Goal: Transaction & Acquisition: Subscribe to service/newsletter

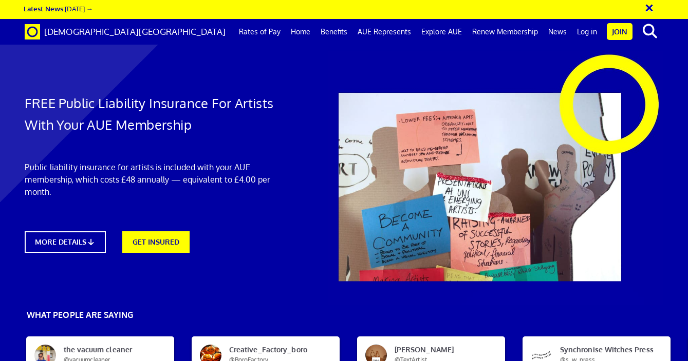
scroll to position [0, 4]
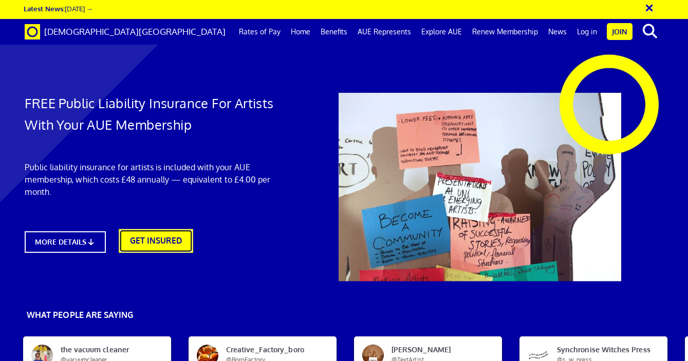
click at [166, 241] on link "GET INSURED" at bounding box center [156, 242] width 74 height 24
click at [154, 242] on link "GET INSURED" at bounding box center [156, 242] width 74 height 24
click at [169, 251] on div "FREE Public Liability Insurance For Artists With Your AUE Membership Public lia…" at bounding box center [153, 157] width 272 height 212
click at [173, 245] on link "GET INSURED" at bounding box center [156, 242] width 74 height 24
click at [156, 240] on link "GET INSURED" at bounding box center [156, 242] width 74 height 24
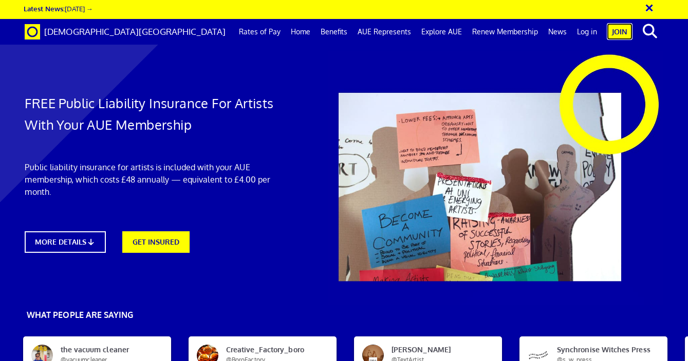
click at [619, 37] on link "Join" at bounding box center [619, 31] width 26 height 17
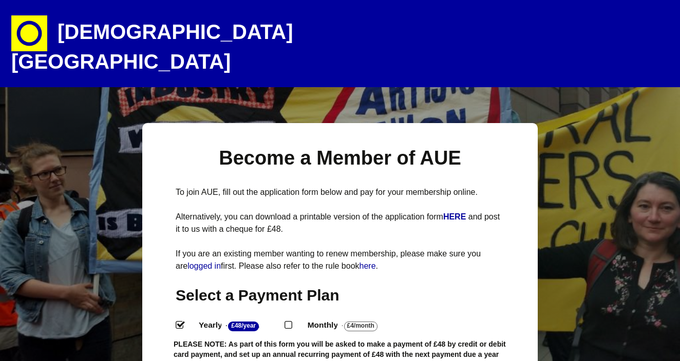
select select
select select "5"
select select
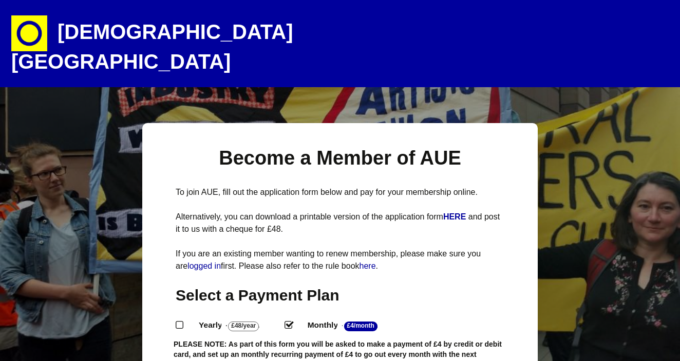
scroll to position [288, 0]
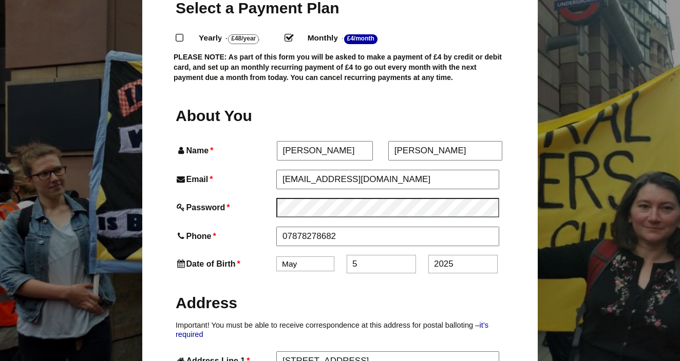
type input "5"
click at [470, 255] on input "2025" at bounding box center [462, 264] width 69 height 18
type input "2"
type input "1987"
click at [465, 295] on label "Address" at bounding box center [340, 302] width 329 height 38
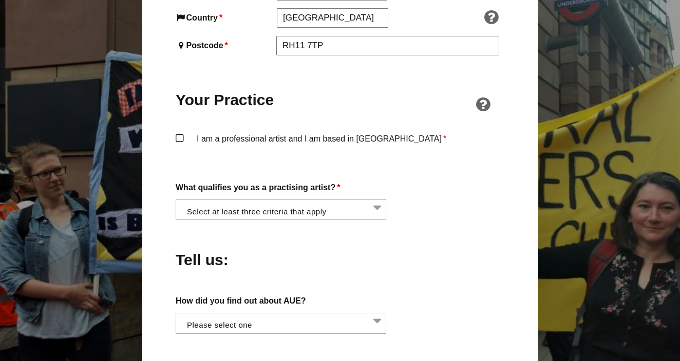
scroll to position [745, 0]
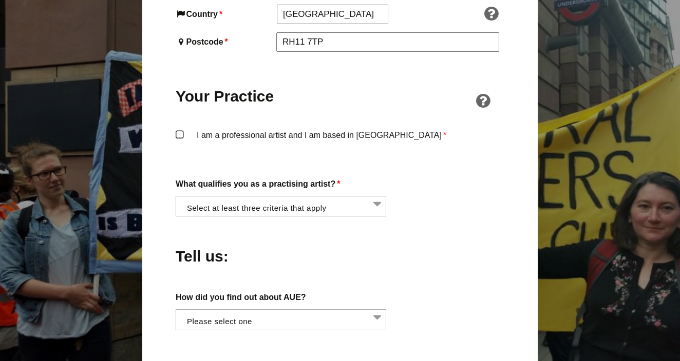
drag, startPoint x: 681, startPoint y: 90, endPoint x: 666, endPoint y: 186, distance: 97.2
click at [666, 186] on html "Artists' Union England Artists are workers too and deserve fair pay and working…" at bounding box center [340, 126] width 680 height 1743
click at [349, 128] on label "I am a professional artist and I am based in England *" at bounding box center [340, 143] width 329 height 31
click at [0, 0] on input "I am a professional artist and I am based in England *" at bounding box center [0, 0] width 0 height 0
click at [345, 197] on li at bounding box center [284, 205] width 211 height 17
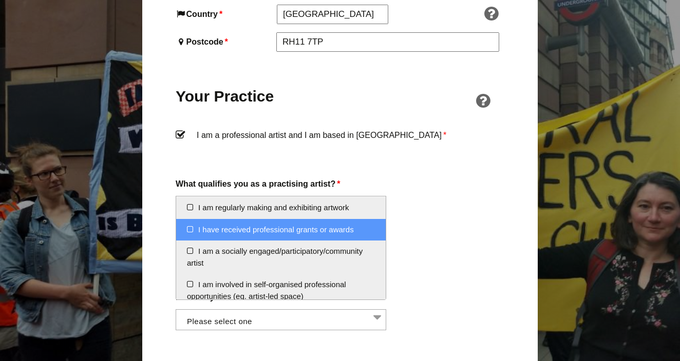
drag, startPoint x: 376, startPoint y: 226, endPoint x: 376, endPoint y: 235, distance: 8.2
click at [376, 235] on li "I have received professional grants or awards" at bounding box center [281, 230] width 210 height 22
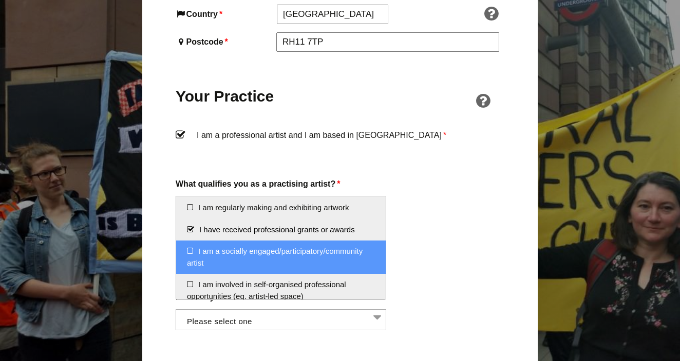
click at [315, 263] on li "I am a socially engaged/participatory/community artist" at bounding box center [281, 257] width 210 height 33
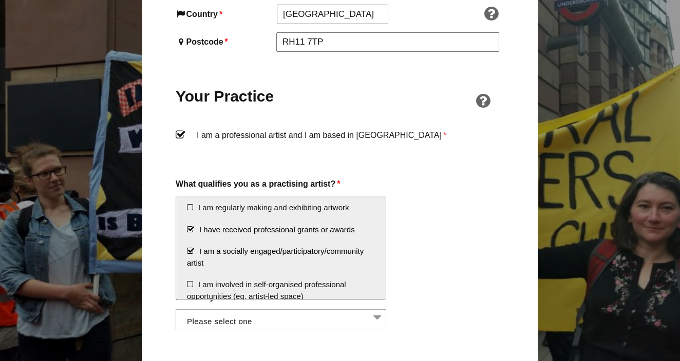
click at [316, 234] on li "I have received professional grants or awards" at bounding box center [281, 230] width 210 height 22
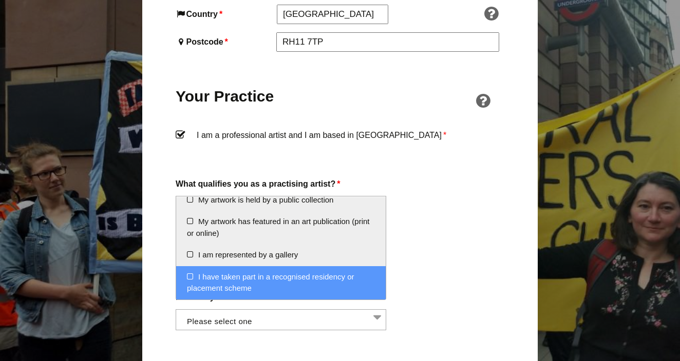
scroll to position [185, 0]
drag, startPoint x: 385, startPoint y: 210, endPoint x: 371, endPoint y: 285, distance: 76.7
click at [371, 285] on ul "I am regularly making and exhibiting artwork I have received professional grant…" at bounding box center [281, 248] width 210 height 103
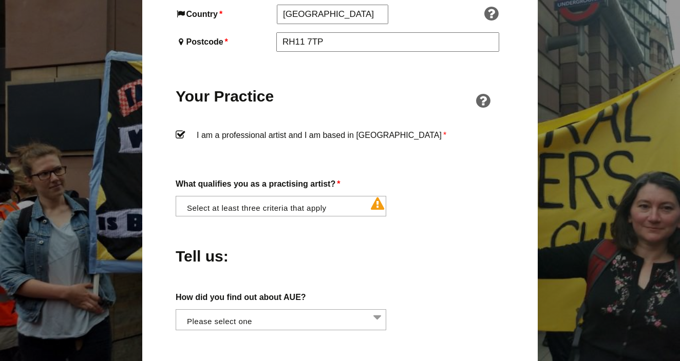
click at [441, 226] on div "Tell us:" at bounding box center [340, 254] width 329 height 56
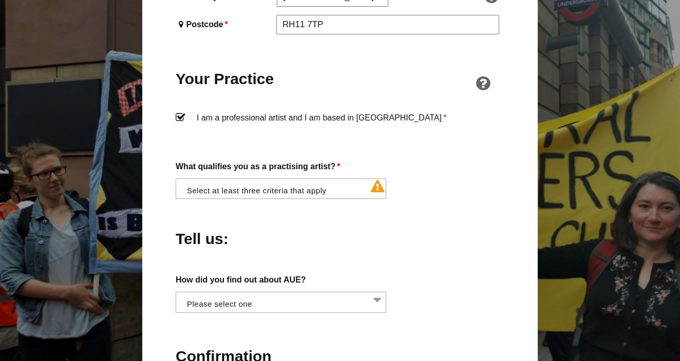
scroll to position [766, 0]
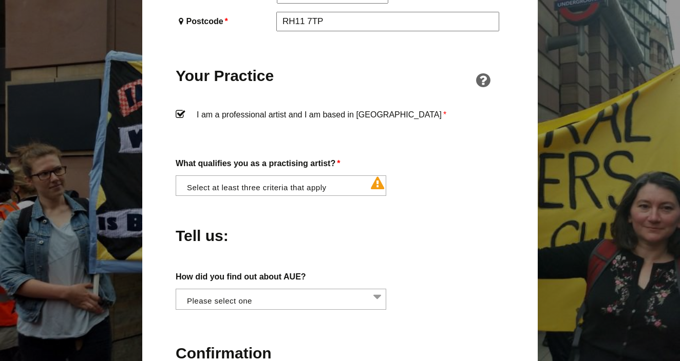
click at [377, 176] on li at bounding box center [284, 184] width 211 height 17
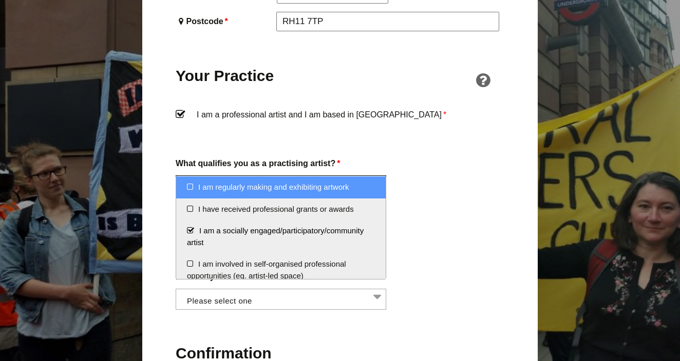
click at [350, 188] on li "I am regularly making and exhibiting artwork" at bounding box center [281, 188] width 210 height 22
select select "regularly_making_and_exhibiting_artwork"
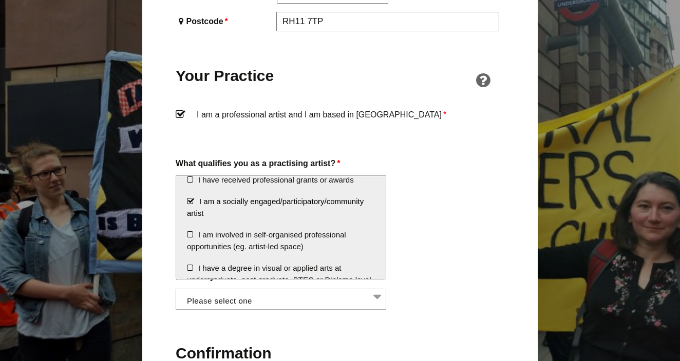
scroll to position [31, 0]
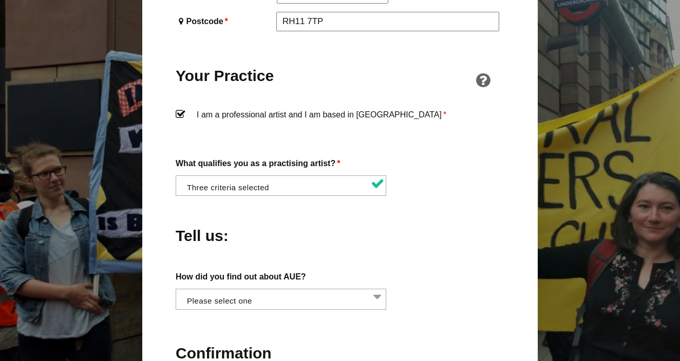
click at [426, 210] on div "Tell us:" at bounding box center [340, 233] width 329 height 56
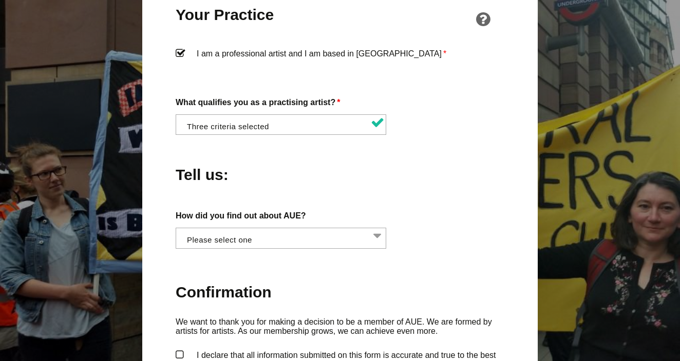
scroll to position [827, 0]
click at [373, 95] on div "What qualifies you as a practising artist? * I am regularly making and exhibiti…" at bounding box center [340, 115] width 329 height 40
click at [373, 115] on li at bounding box center [284, 123] width 211 height 17
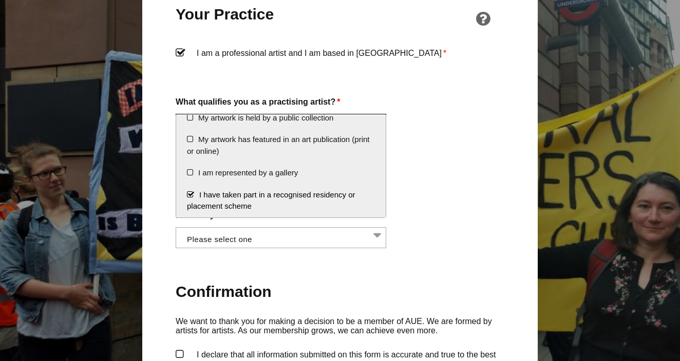
scroll to position [185, 0]
click at [339, 197] on li "I have taken part in a recognised residency or placement scheme" at bounding box center [281, 200] width 210 height 33
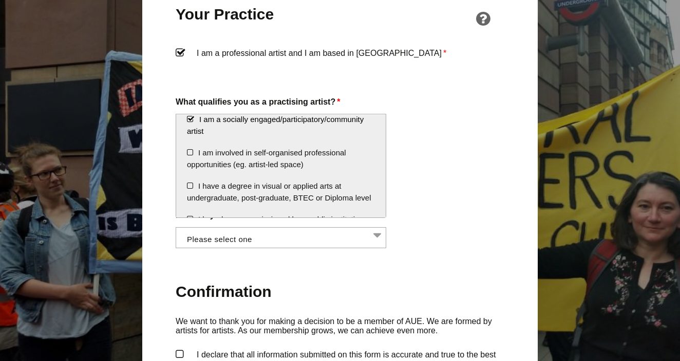
scroll to position [42, 0]
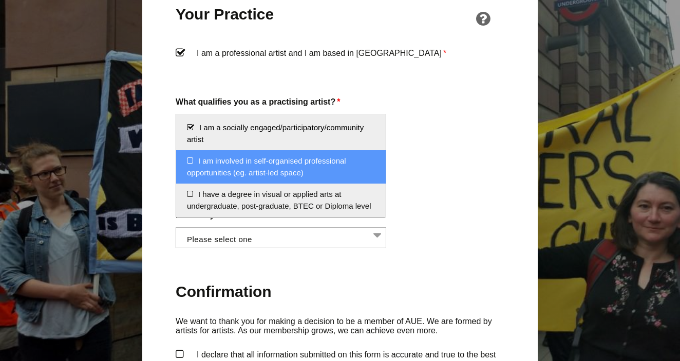
click at [349, 168] on li "I am involved in self-organised professional opportunities (eg. artist-led spac…" at bounding box center [281, 166] width 210 height 33
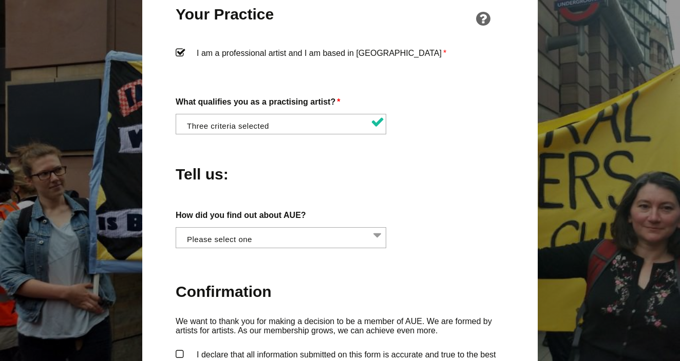
click at [448, 174] on div "Tell us:" at bounding box center [340, 172] width 329 height 56
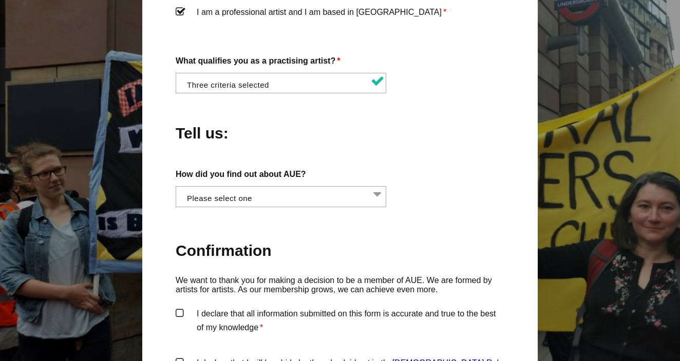
scroll to position [0, 1]
click at [360, 187] on li at bounding box center [283, 195] width 211 height 17
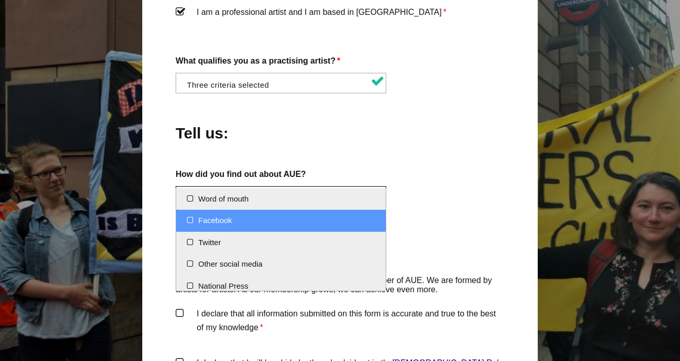
scroll to position [28, 0]
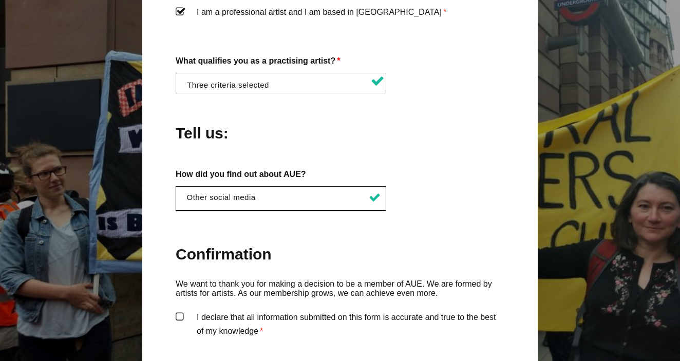
click at [429, 167] on label "How did you find out about AUE?" at bounding box center [340, 174] width 329 height 14
click at [176, 186] on select "Word of mouth Facebook Twitter Other social media National Press Specialist art…" at bounding box center [176, 192] width 1 height 12
select select "Specialist arts press"
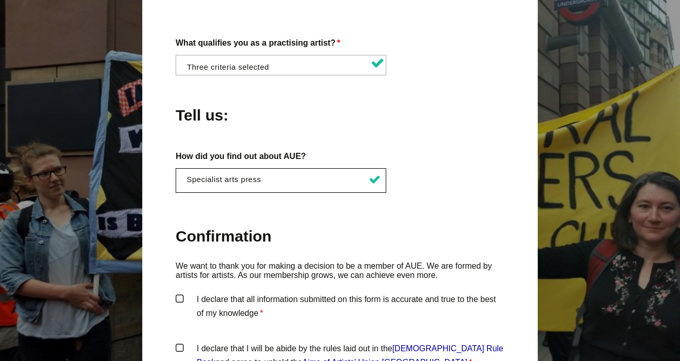
scroll to position [889, 0]
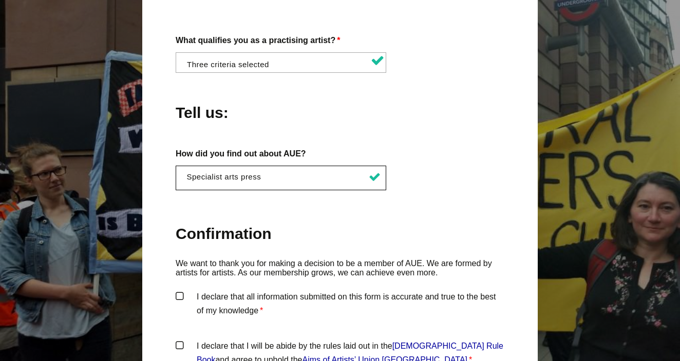
click at [421, 211] on label "Confirmation" at bounding box center [340, 235] width 329 height 48
click at [176, 290] on label "I declare that all information submitted on this form is accurate and true to t…" at bounding box center [340, 305] width 329 height 31
click at [0, 0] on input "I declare that all information submitted on this form is accurate and true to t…" at bounding box center [0, 0] width 0 height 0
click at [180, 341] on label "I declare that I will be abide by the rules laid out in the Artists' Union Engl…" at bounding box center [340, 354] width 329 height 31
click at [0, 0] on input "I declare that I will be abide by the rules laid out in the Artists' Union Engl…" at bounding box center [0, 0] width 0 height 0
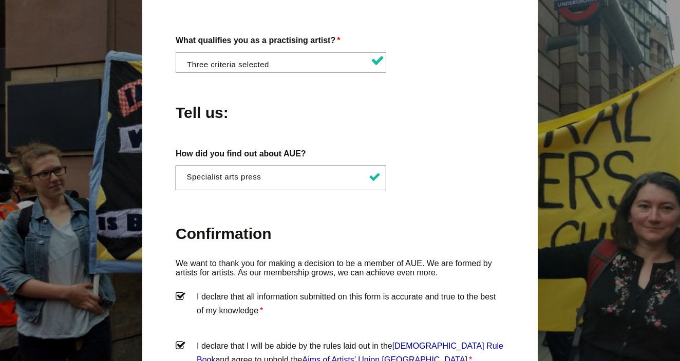
click at [178, 339] on label "I declare that I will be abide by the rules laid out in the Artists' Union Engl…" at bounding box center [340, 354] width 329 height 31
click at [0, 0] on input "I declare that I will be abide by the rules laid out in the Artists' Union Engl…" at bounding box center [0, 0] width 0 height 0
click at [178, 339] on label "I declare that I will be abide by the rules laid out in the Artists' Union Engl…" at bounding box center [340, 354] width 329 height 31
click at [0, 0] on input "I declare that I will be abide by the rules laid out in the Artists' Union Engl…" at bounding box center [0, 0] width 0 height 0
click at [304, 232] on label "Confirmation" at bounding box center [340, 235] width 329 height 48
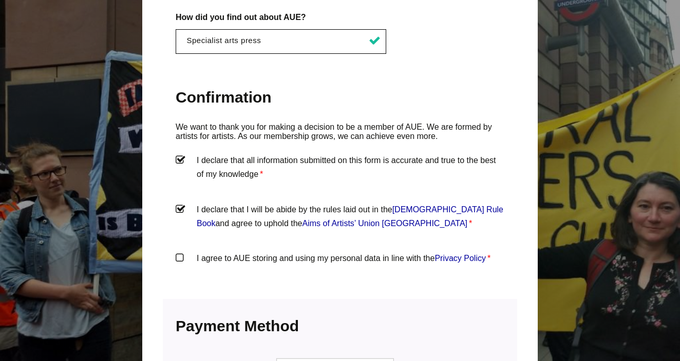
scroll to position [1053, 0]
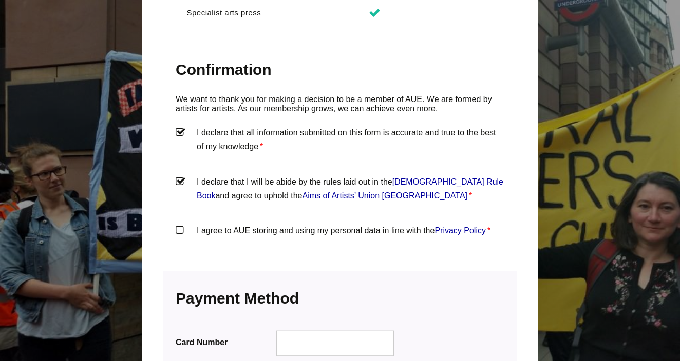
click at [308, 224] on label "I agree to AUE storing and using my personal data in line with the Privacy Poli…" at bounding box center [340, 239] width 329 height 31
click at [0, 0] on input "I agree to AUE storing and using my personal data in line with the Privacy Poli…" at bounding box center [0, 0] width 0 height 0
click at [305, 272] on div "Payment Information We accept all major credit cards Card Number Expiration Dat…" at bounding box center [340, 363] width 354 height 183
click at [329, 335] on div at bounding box center [335, 344] width 118 height 26
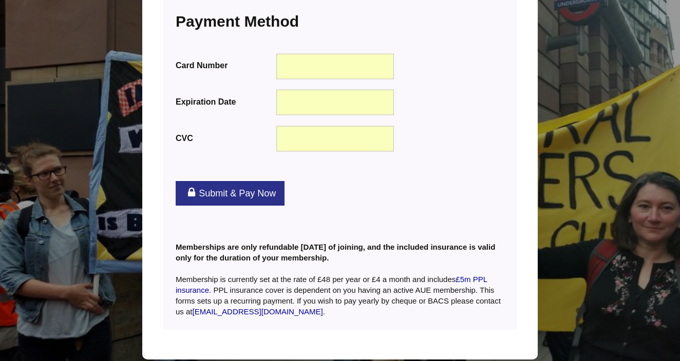
scroll to position [1336, 0]
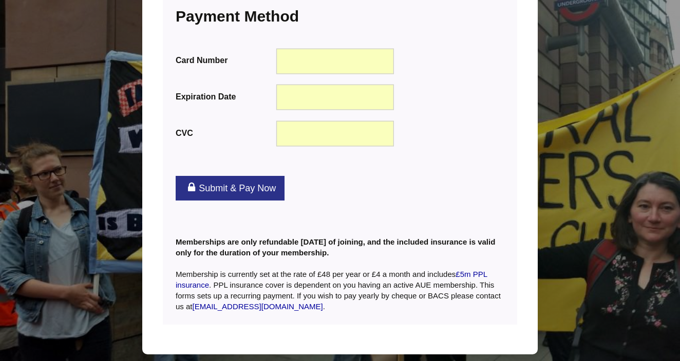
click at [268, 176] on link "Submit & Pay Now" at bounding box center [230, 188] width 109 height 25
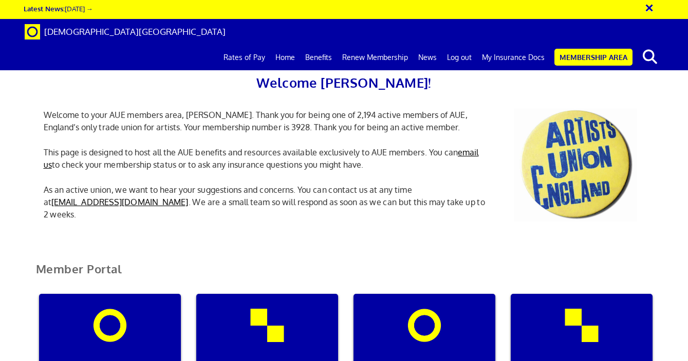
scroll to position [0, 3]
click at [554, 145] on div at bounding box center [575, 165] width 139 height 113
click at [459, 222] on div "Welcome [PERSON_NAME]! Welcome to your AUE members area, [GEOGRAPHIC_DATA]. Tha…" at bounding box center [344, 139] width 616 height 206
click at [506, 45] on link "My Insurance Docs" at bounding box center [513, 58] width 73 height 26
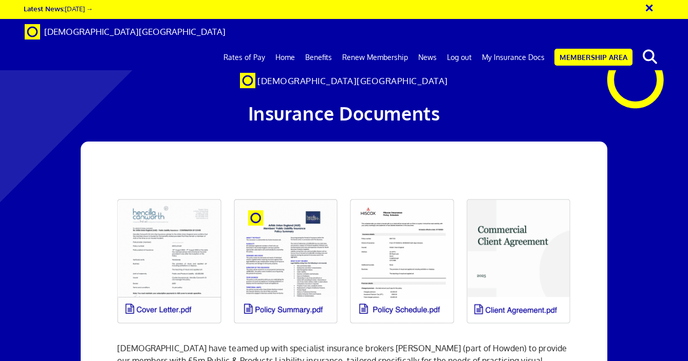
scroll to position [62, 0]
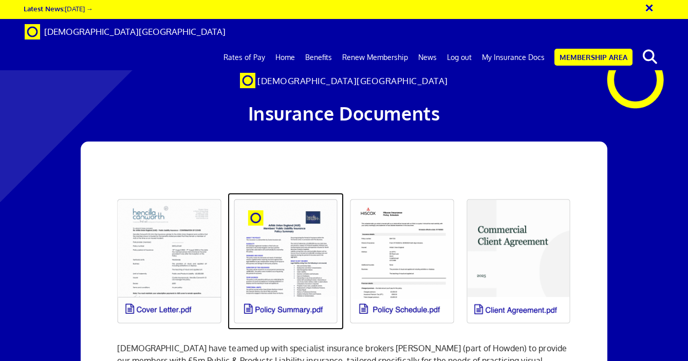
click at [299, 207] on link at bounding box center [285, 261] width 117 height 137
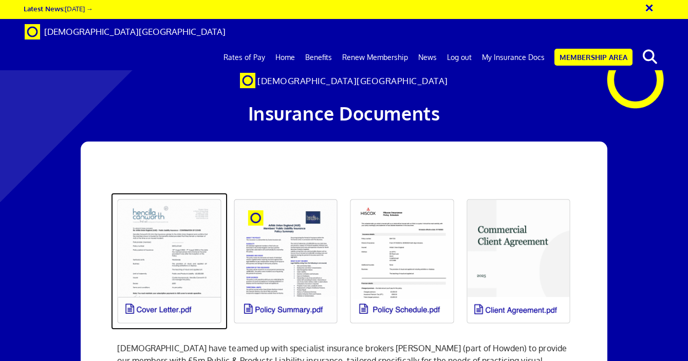
click at [187, 193] on link at bounding box center [169, 261] width 117 height 137
